Goal: Task Accomplishment & Management: Manage account settings

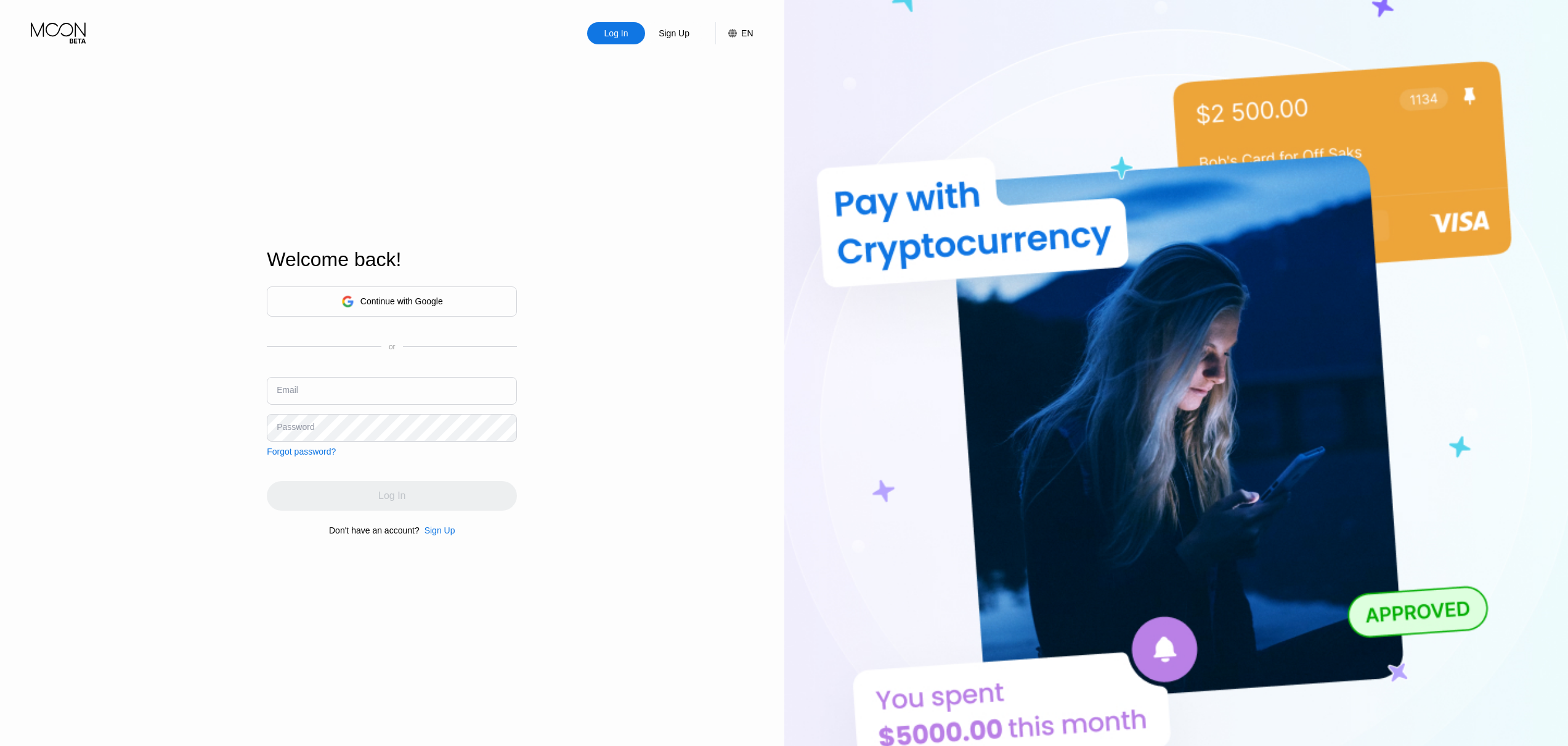
click at [377, 391] on input "text" at bounding box center [392, 391] width 250 height 28
type input "[EMAIL_ADDRESS][DOMAIN_NAME]"
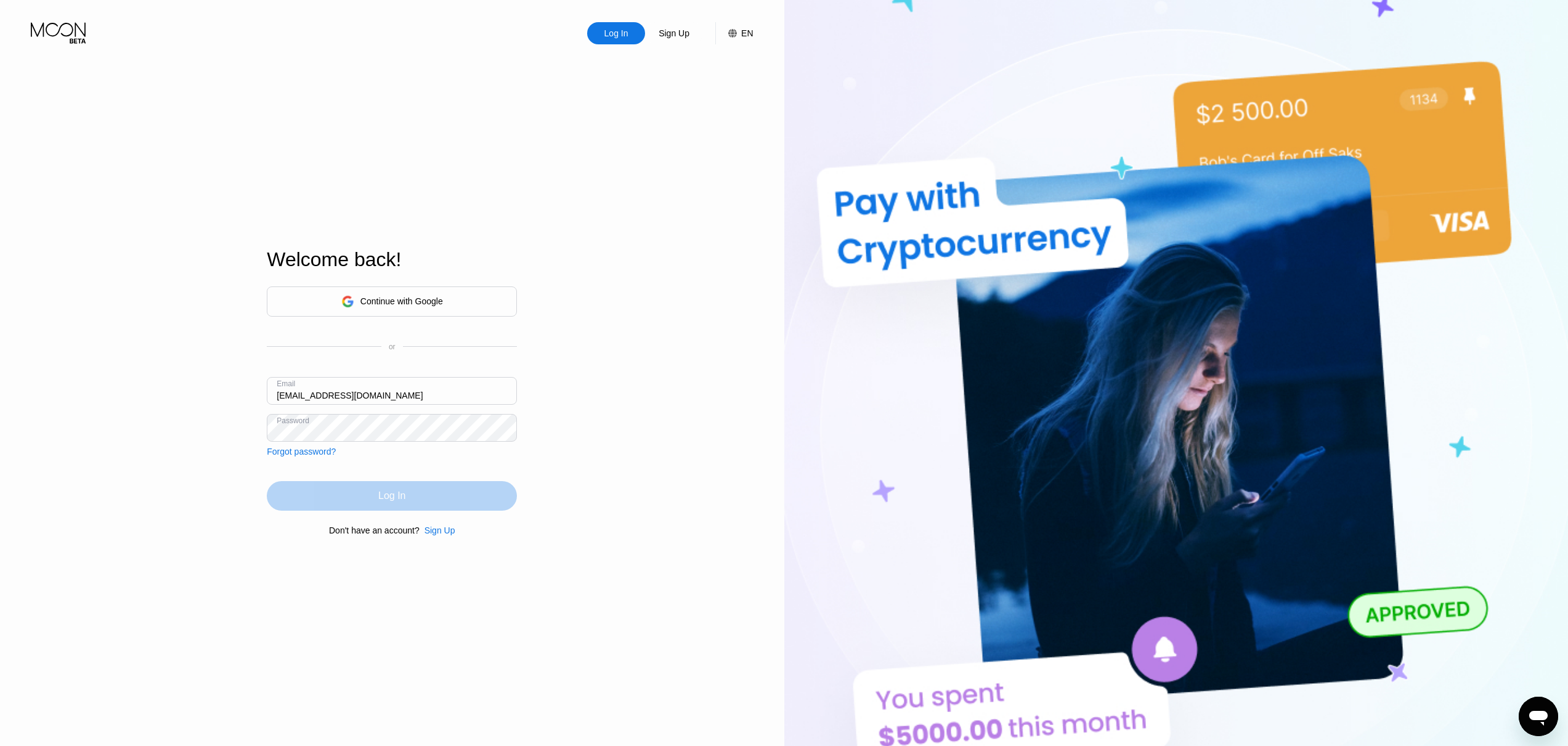
click at [402, 499] on div "Log In" at bounding box center [392, 495] width 27 height 12
click at [743, 29] on div "EN" at bounding box center [747, 34] width 11 height 10
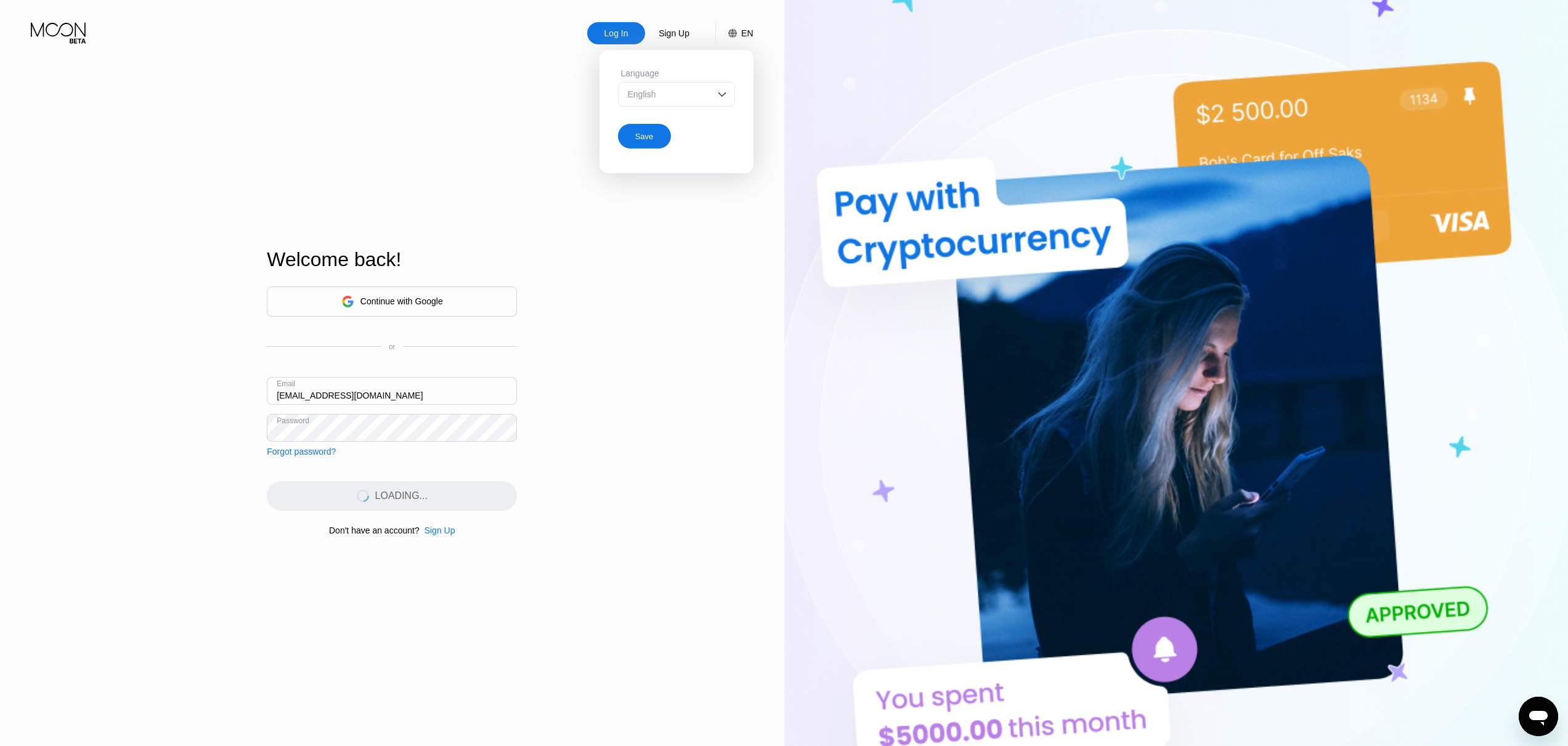
click at [714, 95] on div "English" at bounding box center [677, 94] width 117 height 24
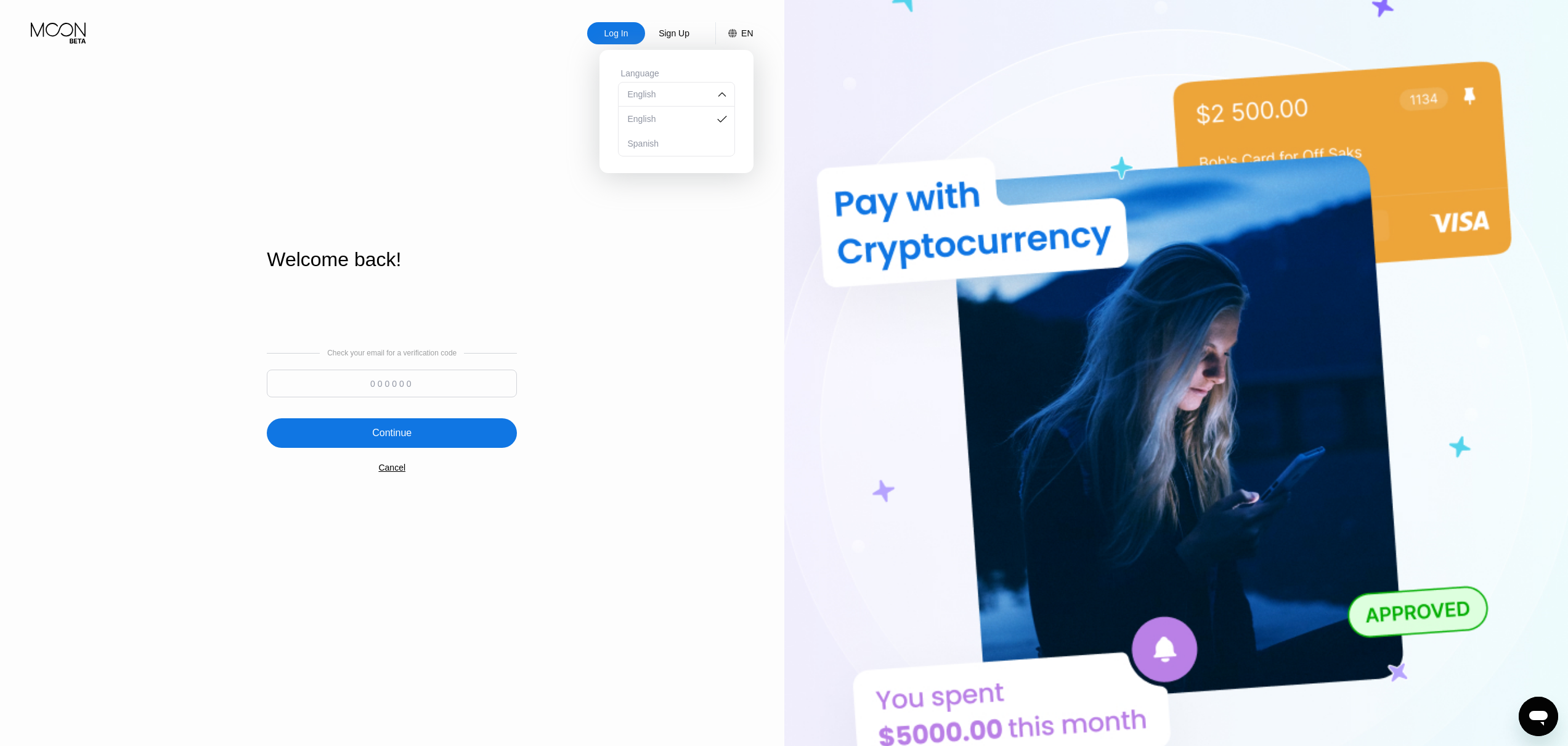
click at [727, 329] on div "Log In Sign Up EN Language English English Spanish Save Welcome back! Check you…" at bounding box center [392, 410] width 785 height 820
click at [446, 385] on input at bounding box center [392, 383] width 250 height 28
click at [303, 387] on input at bounding box center [392, 383] width 250 height 28
paste input "117916"
type input "117916"
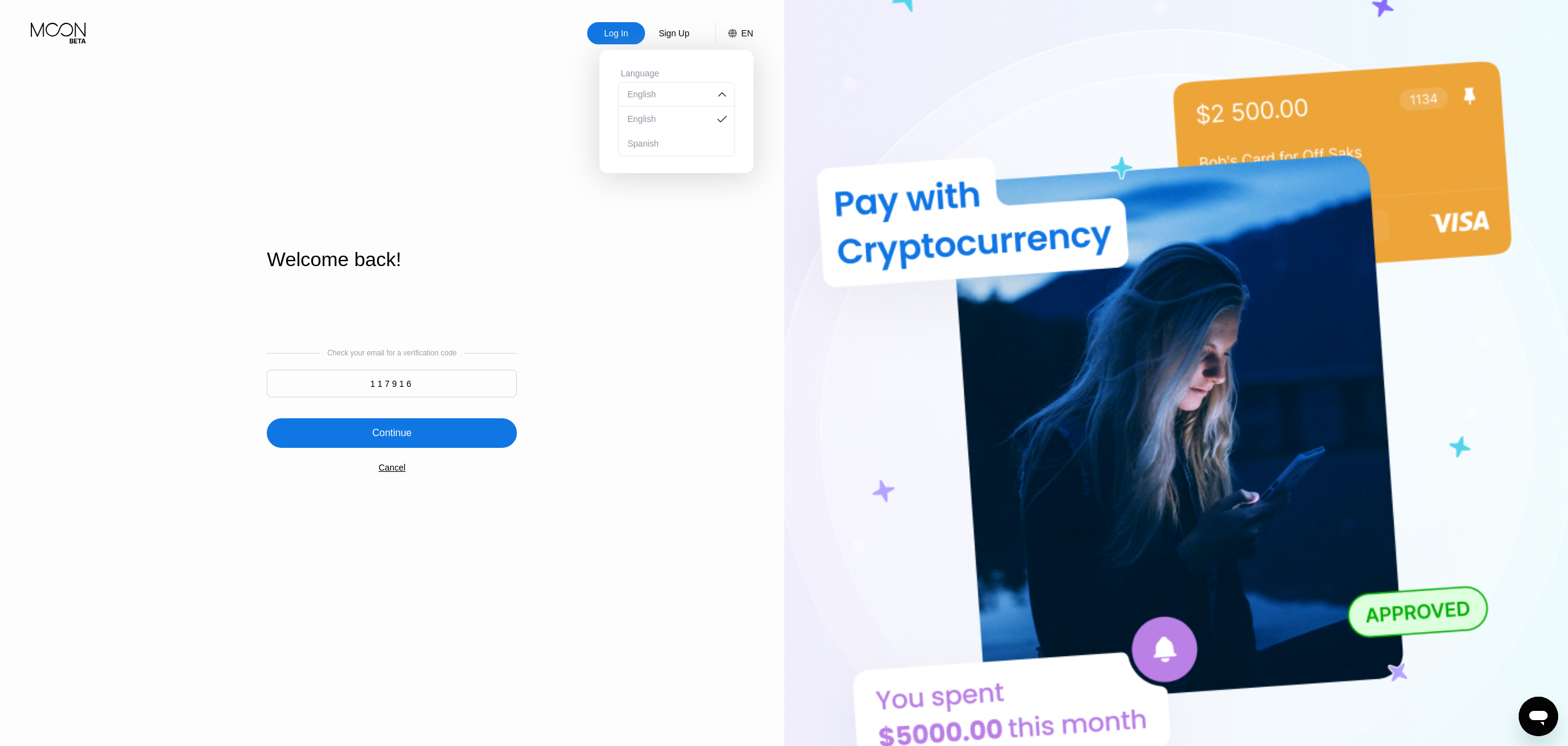
click at [403, 432] on div "Continue" at bounding box center [392, 432] width 39 height 12
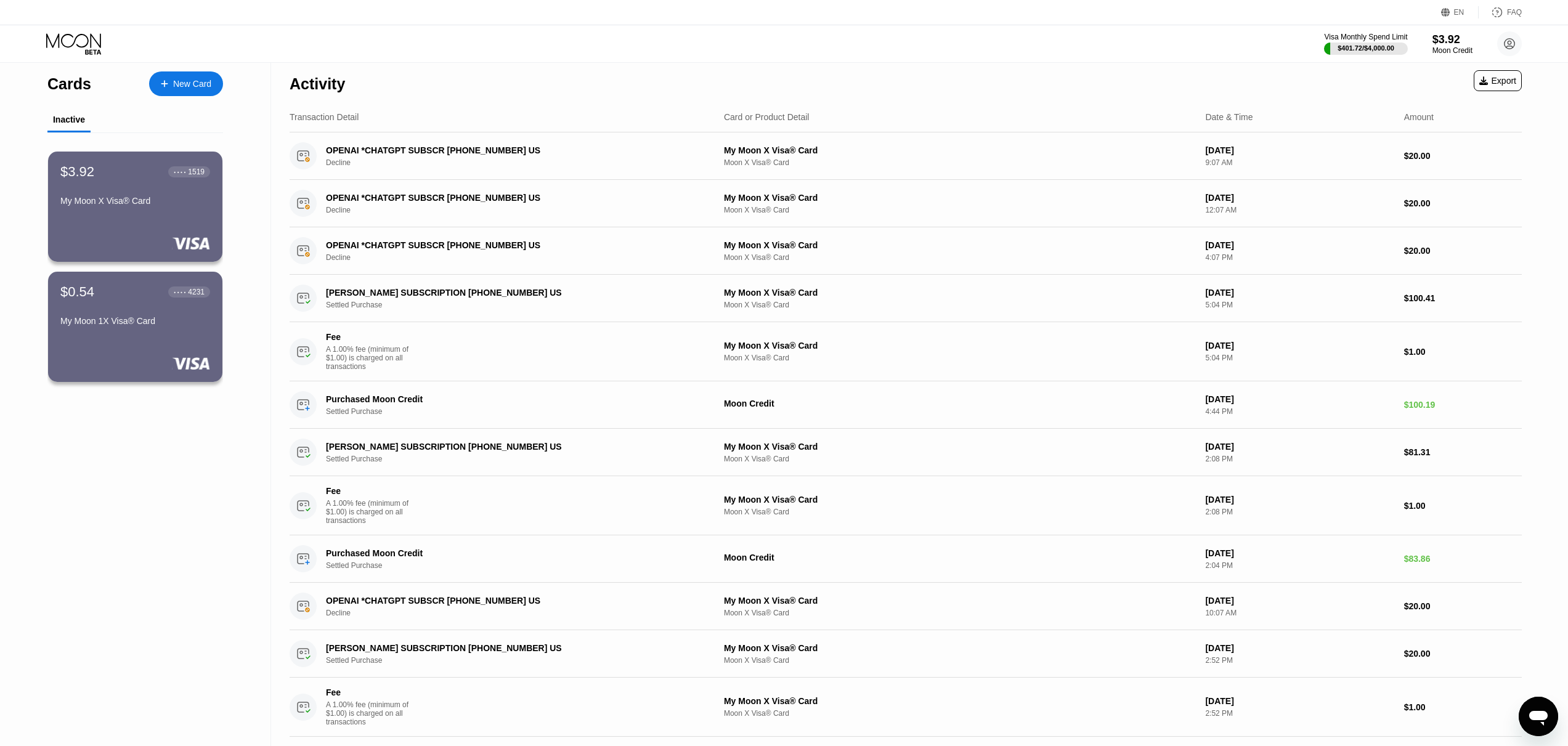
scroll to position [456, 0]
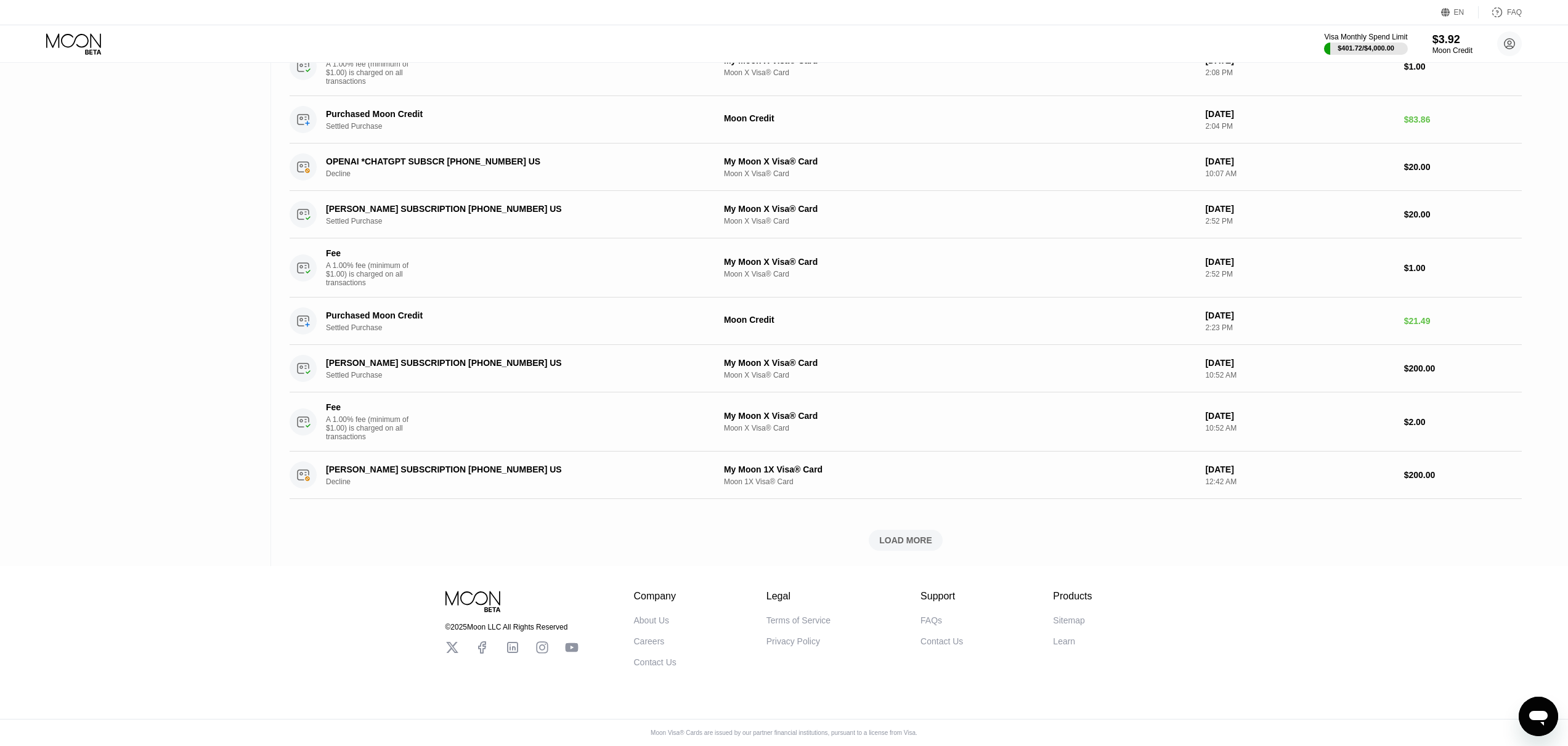
click at [908, 534] on div "LOAD MORE" at bounding box center [905, 540] width 53 height 11
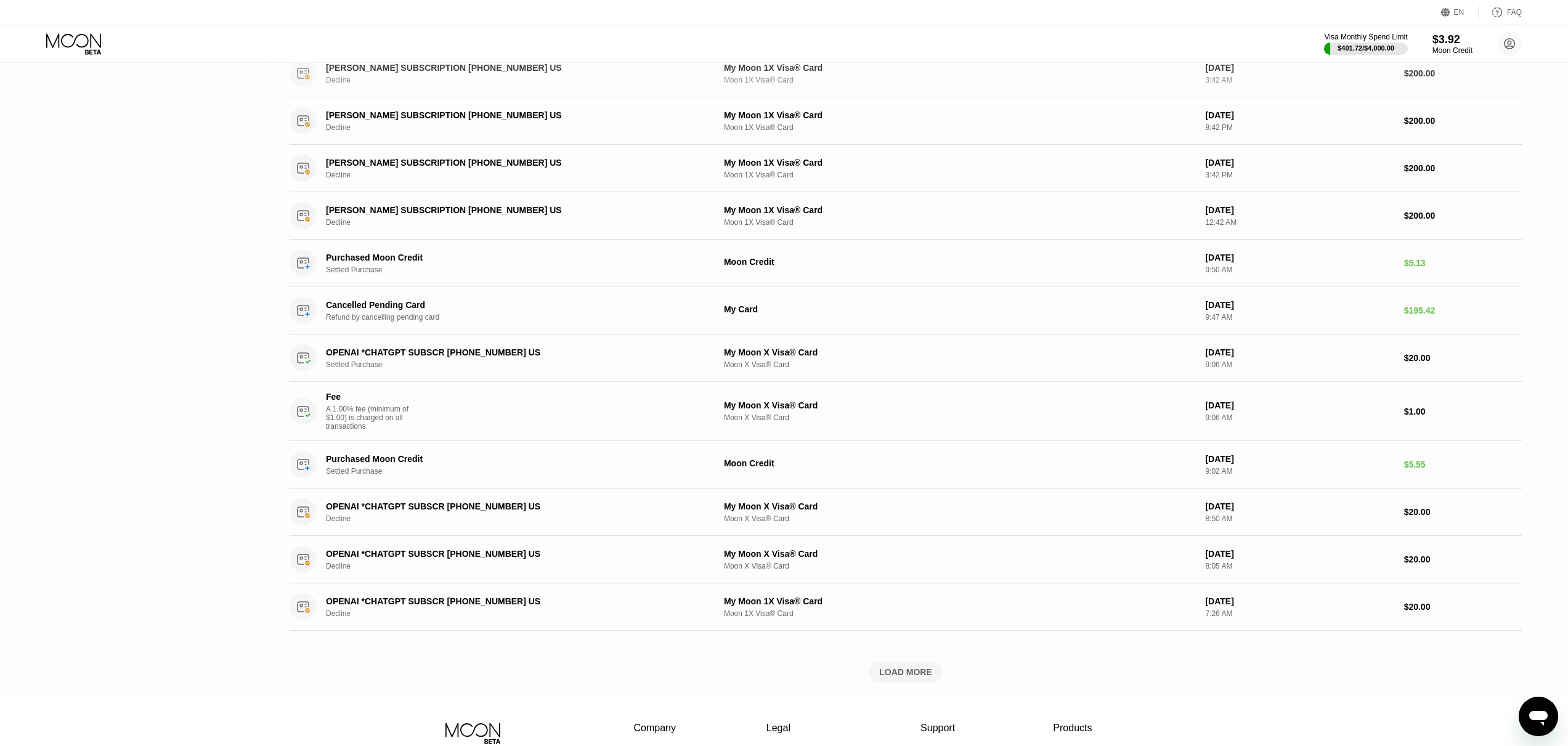
scroll to position [1039, 0]
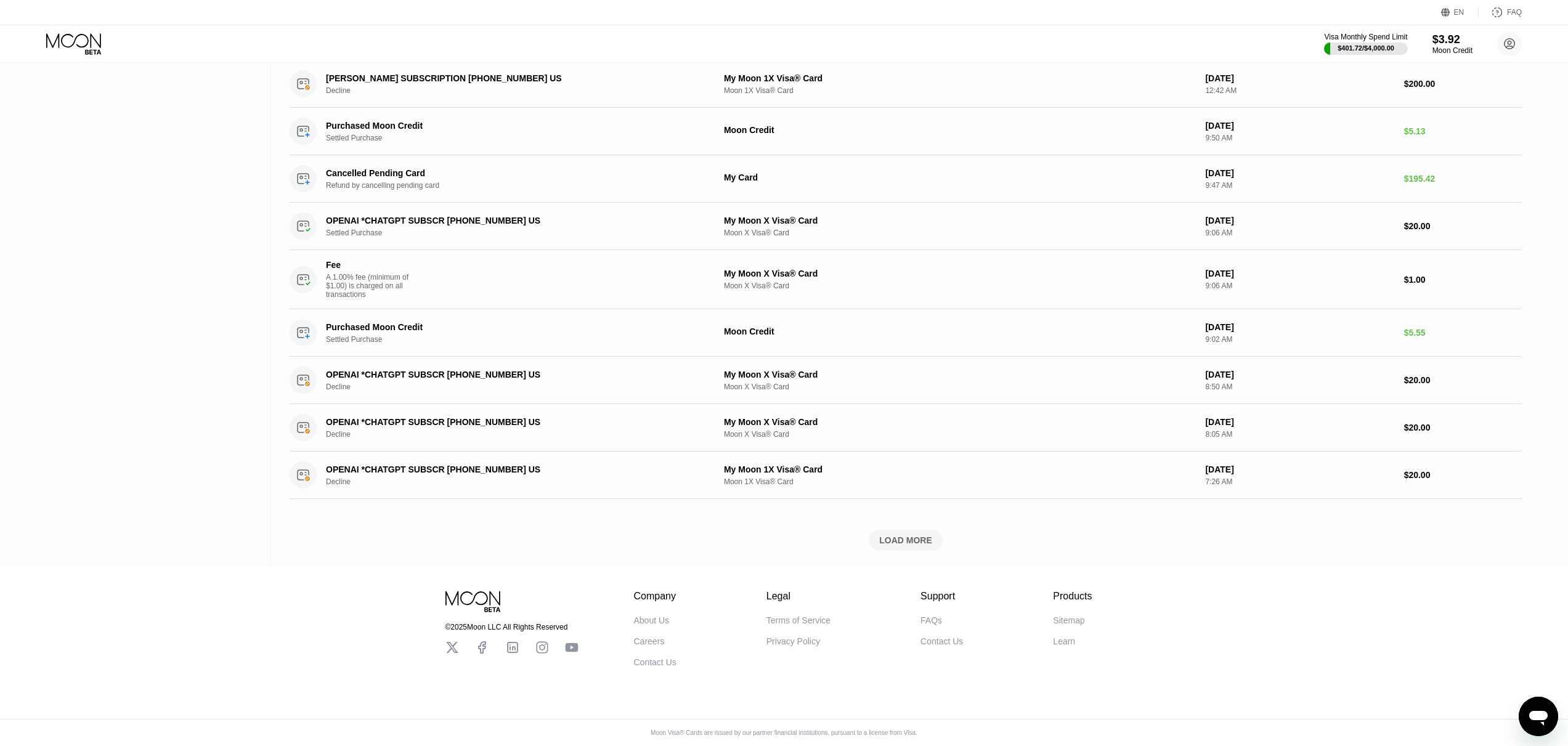
click at [910, 542] on div "LOAD MORE" at bounding box center [905, 540] width 53 height 11
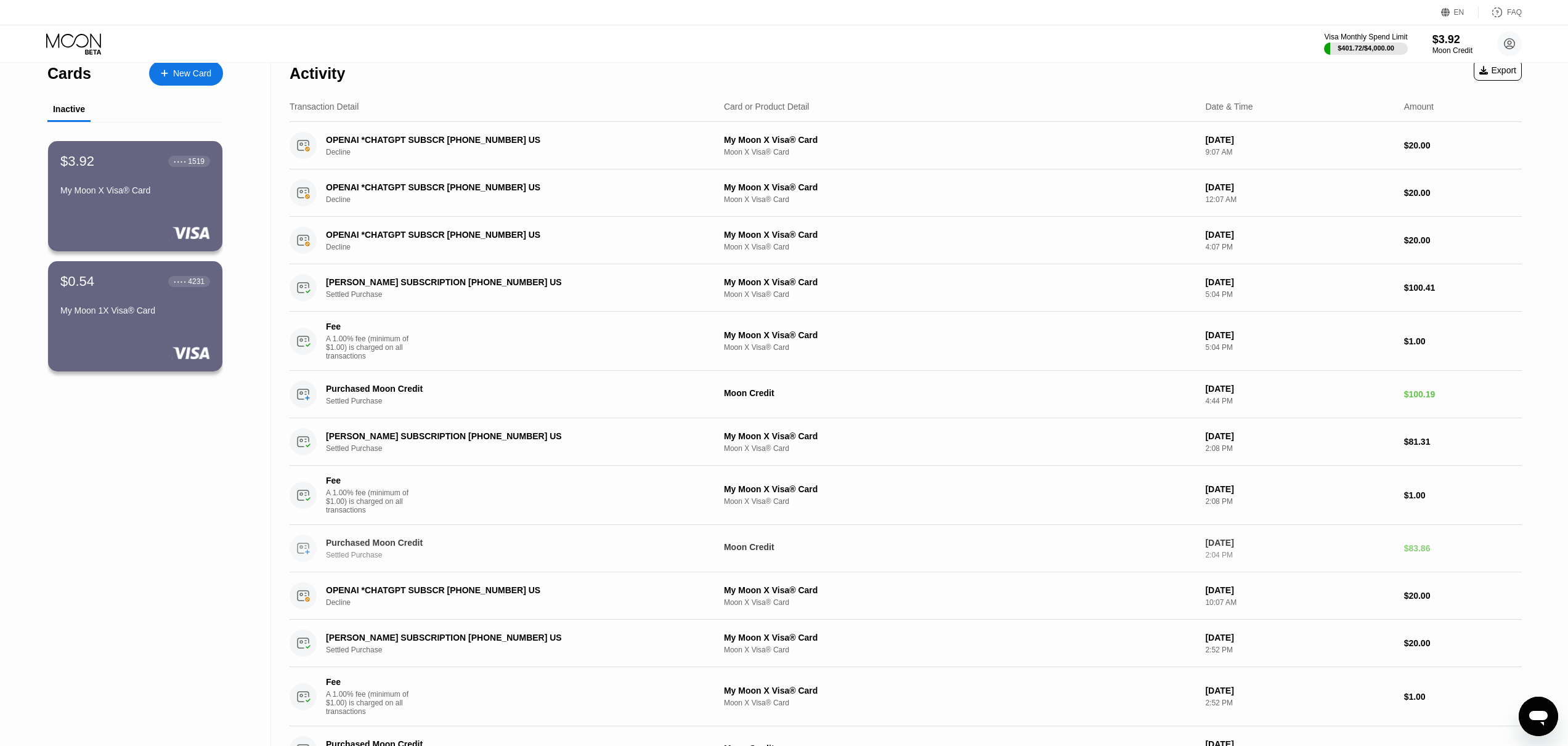
scroll to position [0, 0]
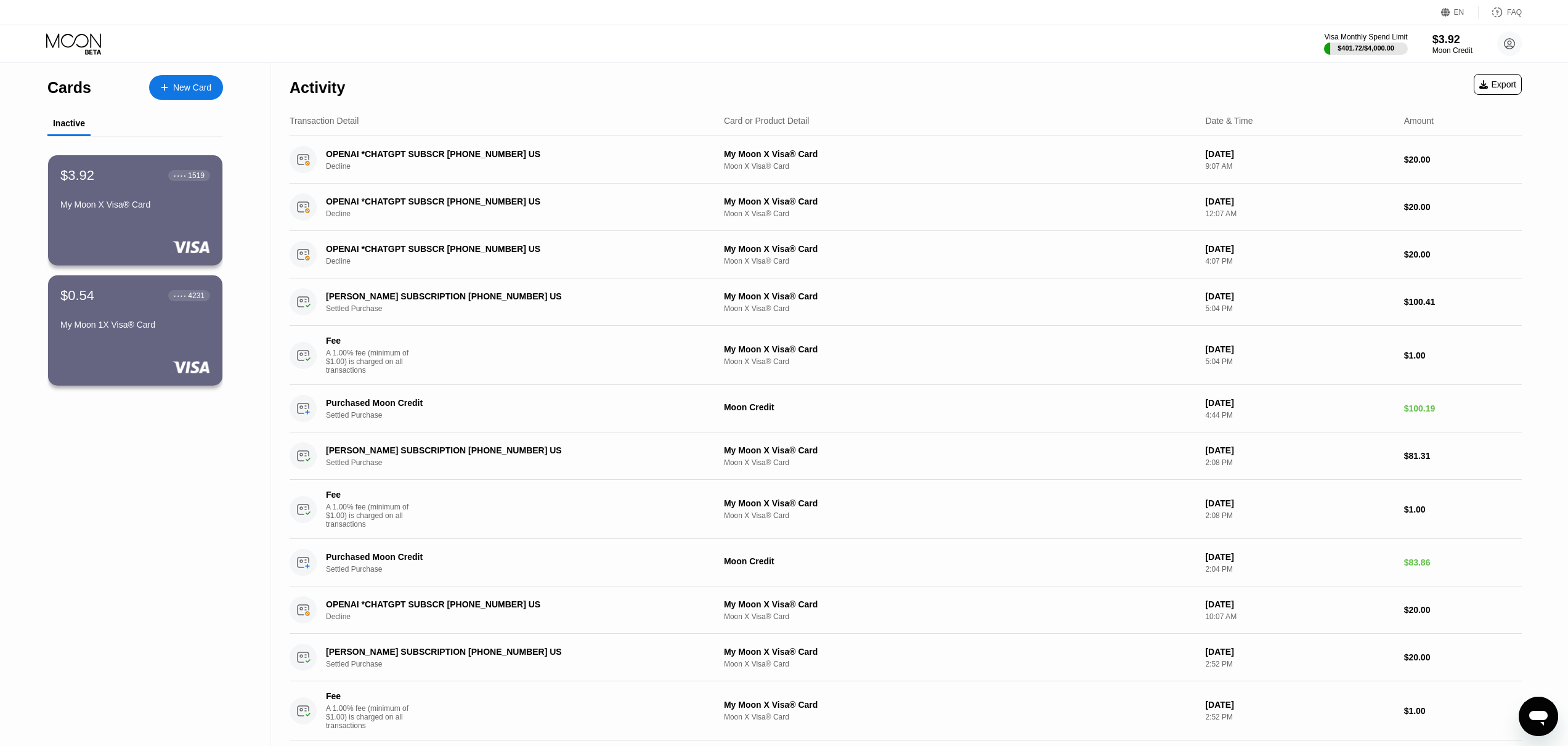
click at [1549, 701] on div "打开消息传送窗口" at bounding box center [1539, 717] width 37 height 37
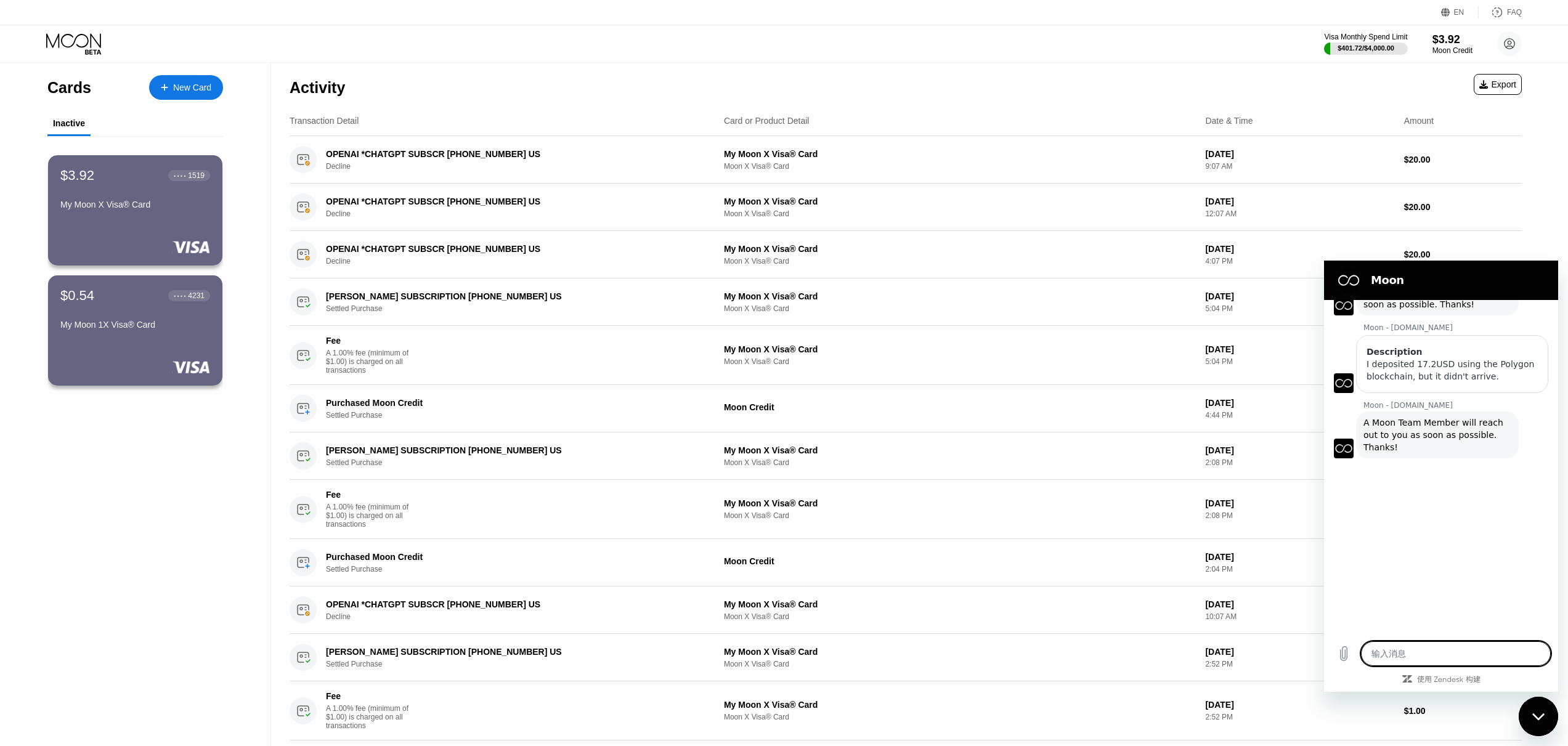
type textarea "x"
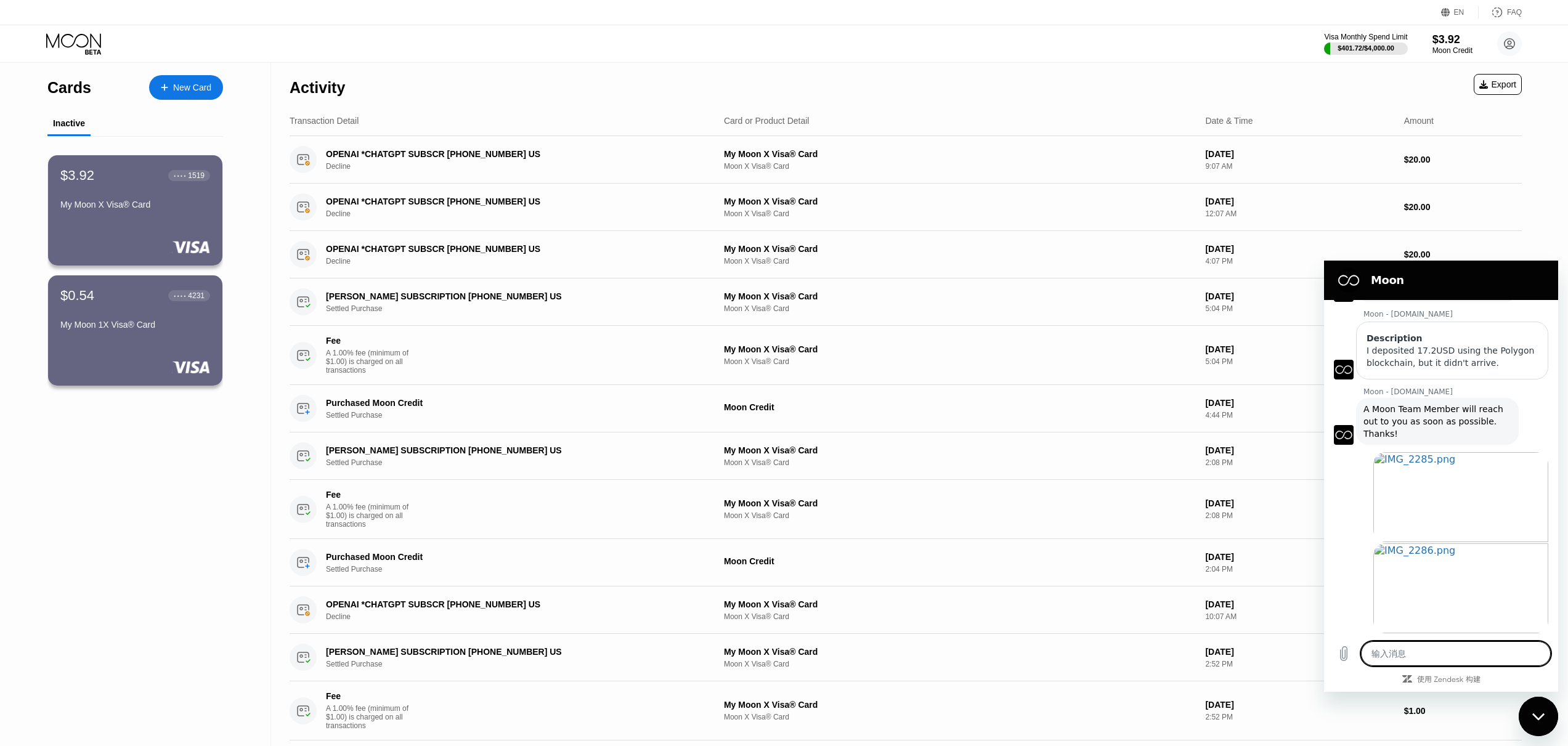
scroll to position [1135, 0]
click at [707, 56] on div "Visa Monthly Spend Limit $401.72 / $4,000.00 $3.92 Moon Credit wwxxsu@proton.me…" at bounding box center [784, 44] width 1568 height 37
click at [1444, 42] on div "$3.92" at bounding box center [1453, 39] width 41 height 13
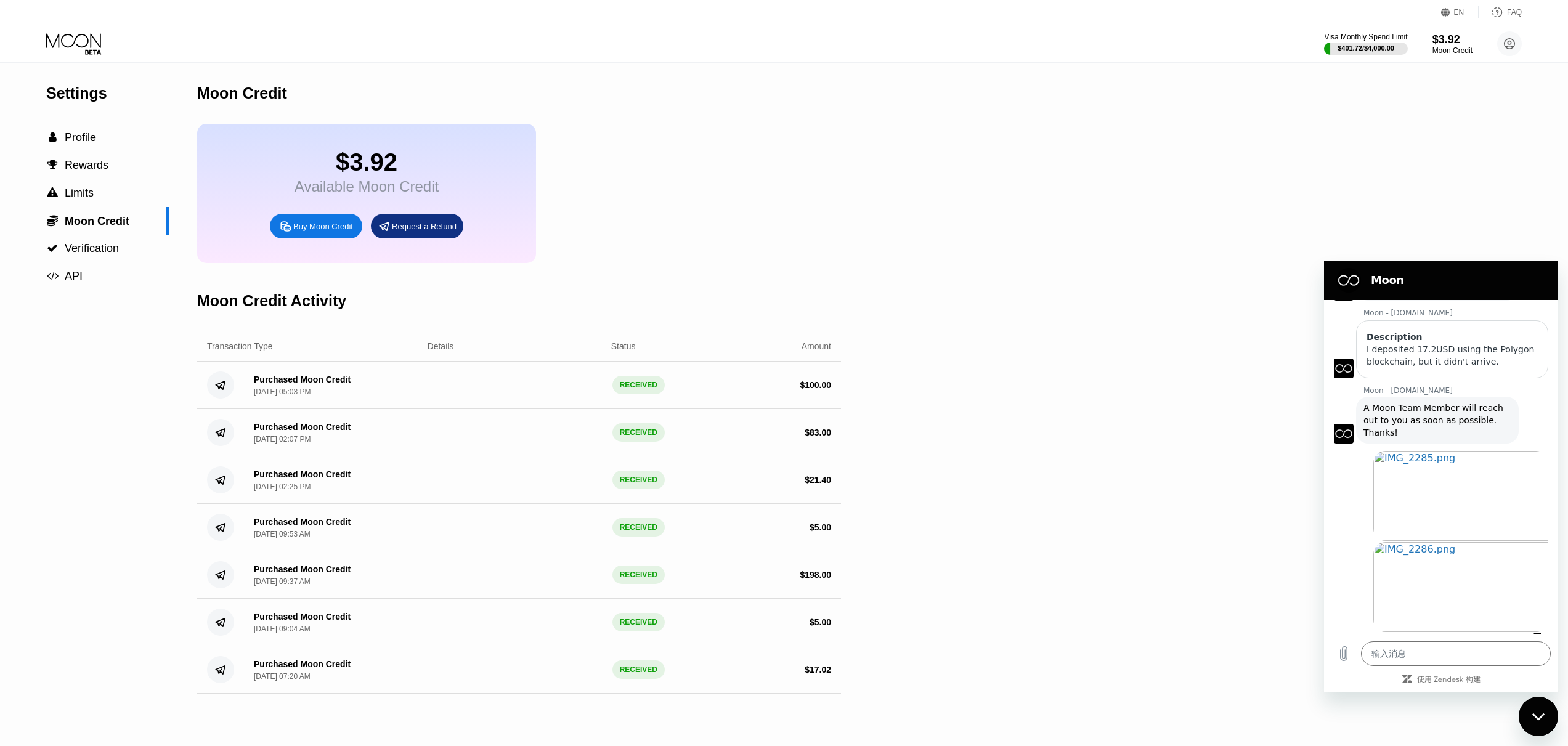
click at [442, 232] on div "Request a Refund" at bounding box center [424, 227] width 65 height 11
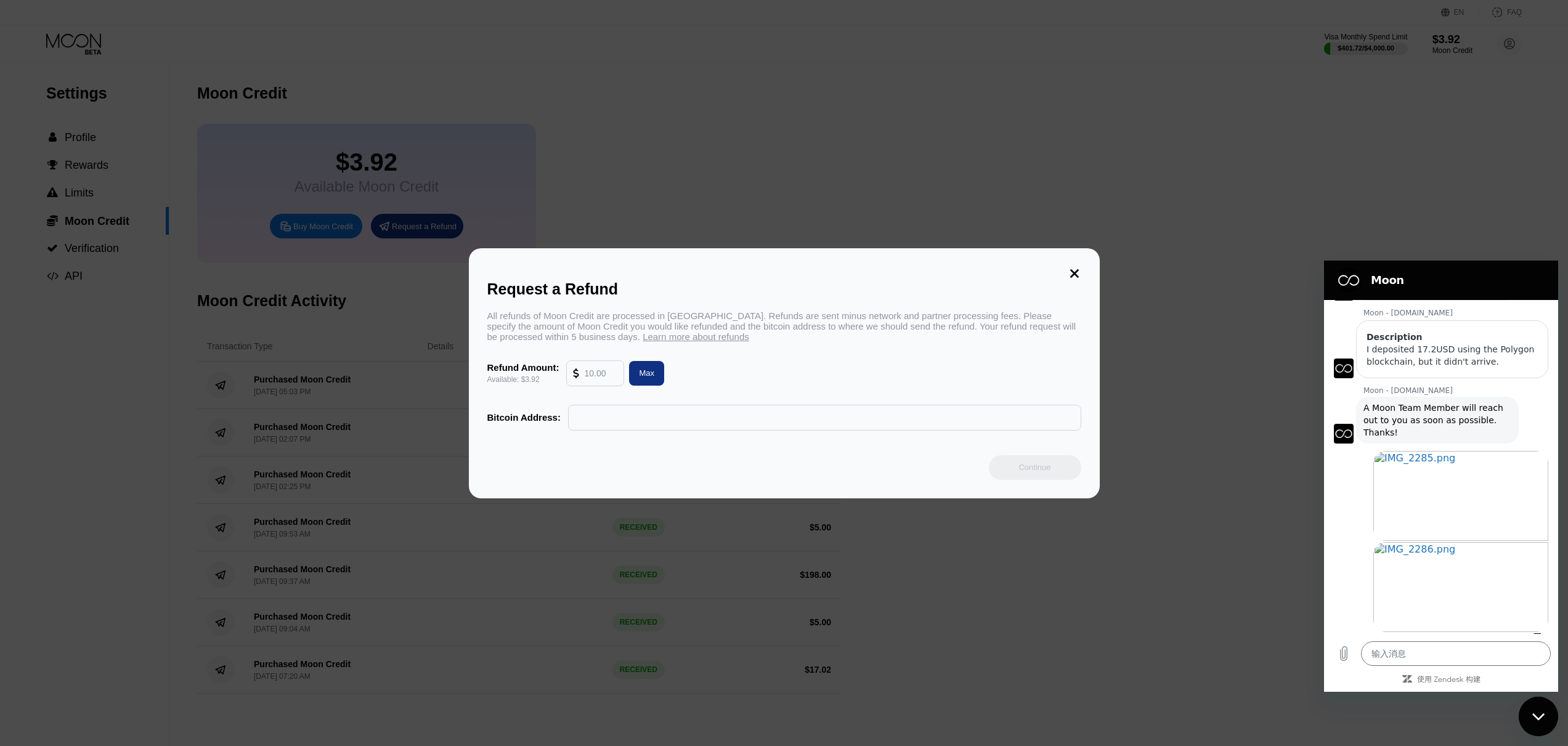
click at [596, 378] on input "text" at bounding box center [600, 373] width 34 height 24
click at [642, 377] on div "Max" at bounding box center [647, 373] width 16 height 11
type input "3.92"
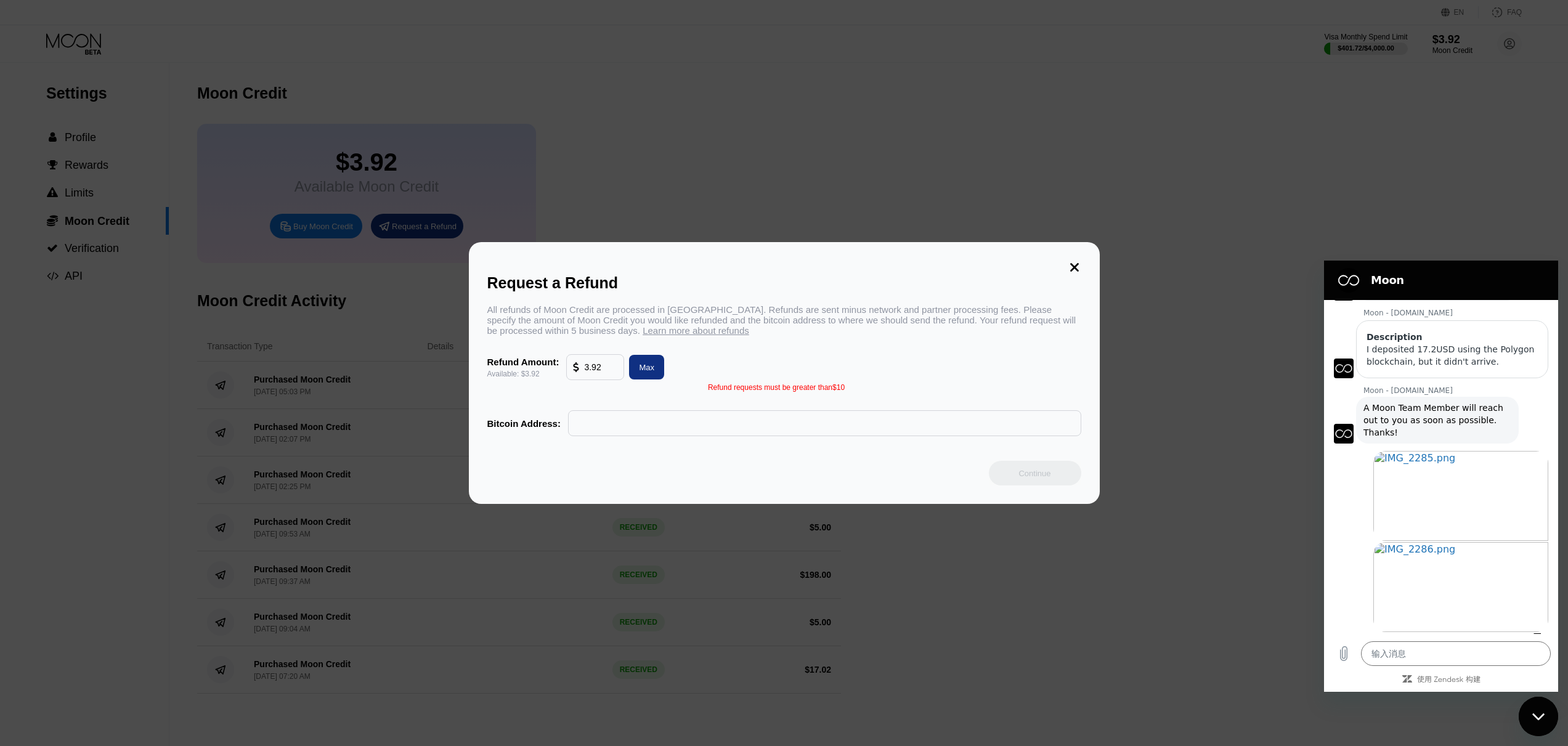
click at [1073, 267] on icon at bounding box center [1075, 267] width 9 height 9
